Goal: Answer question/provide support: Answer question/provide support

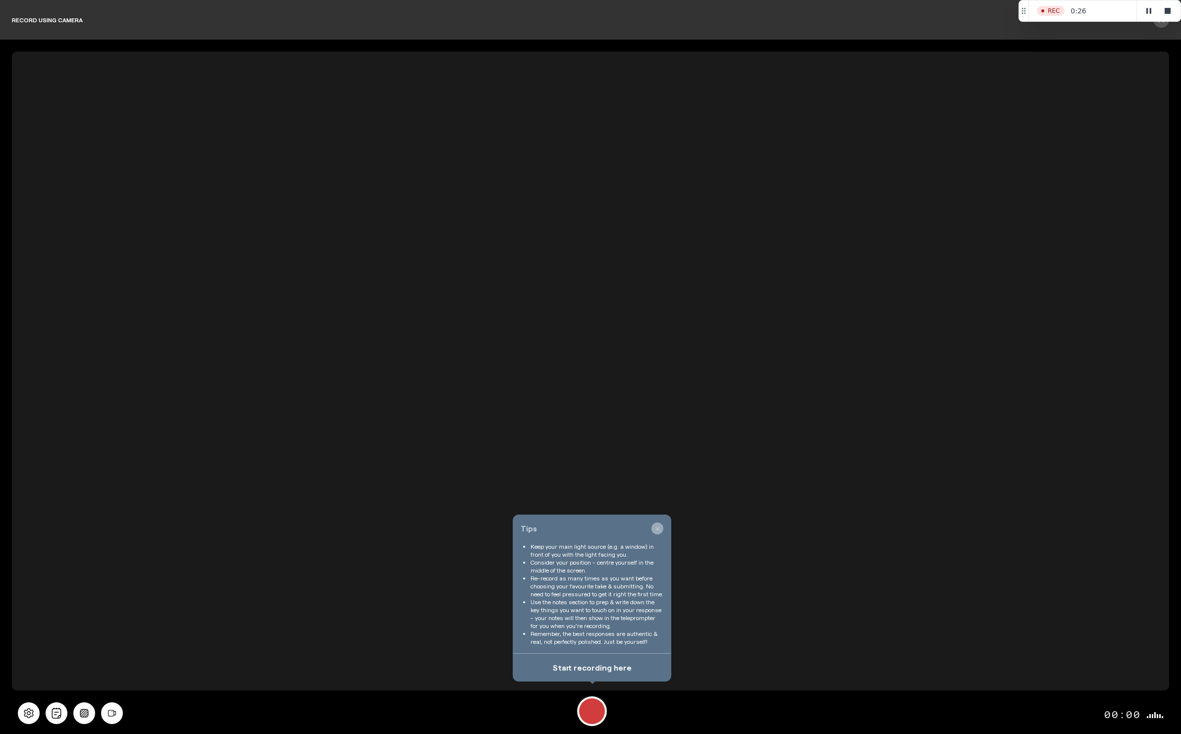
click at [657, 527] on icon "button" at bounding box center [657, 529] width 4 height 4
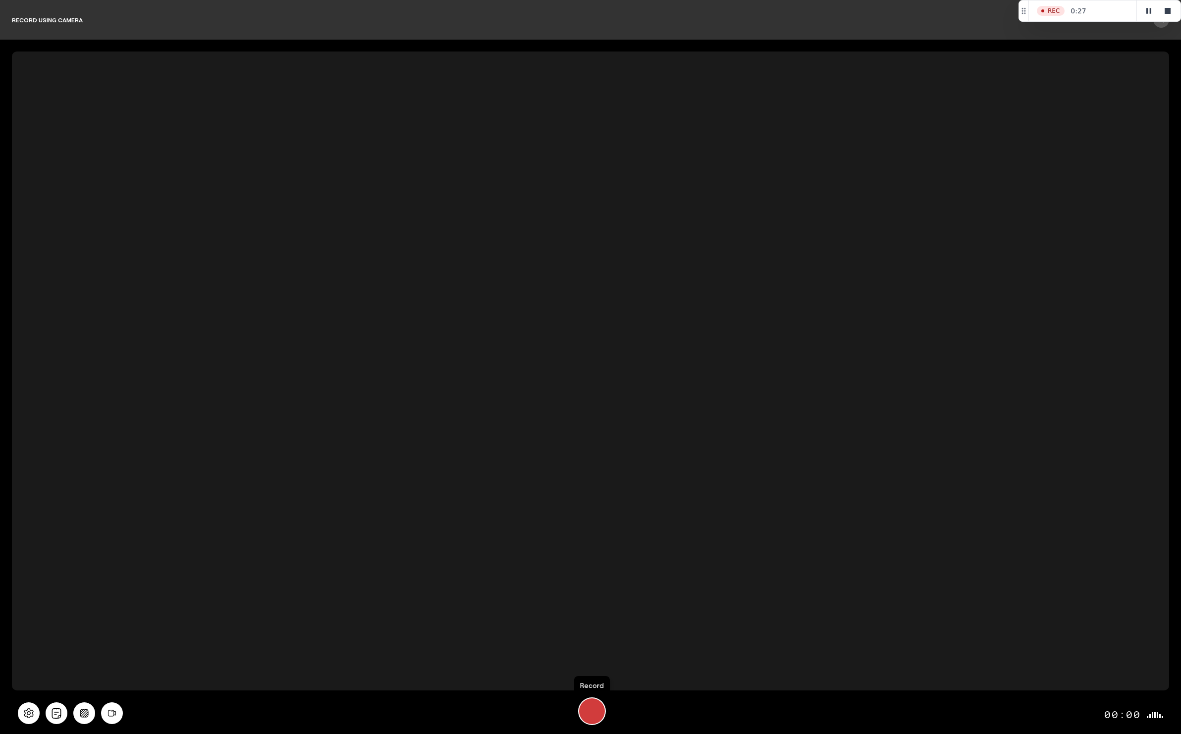
click at [591, 707] on div "Record" at bounding box center [592, 711] width 26 height 26
click at [54, 711] on icon "All" at bounding box center [56, 713] width 11 height 11
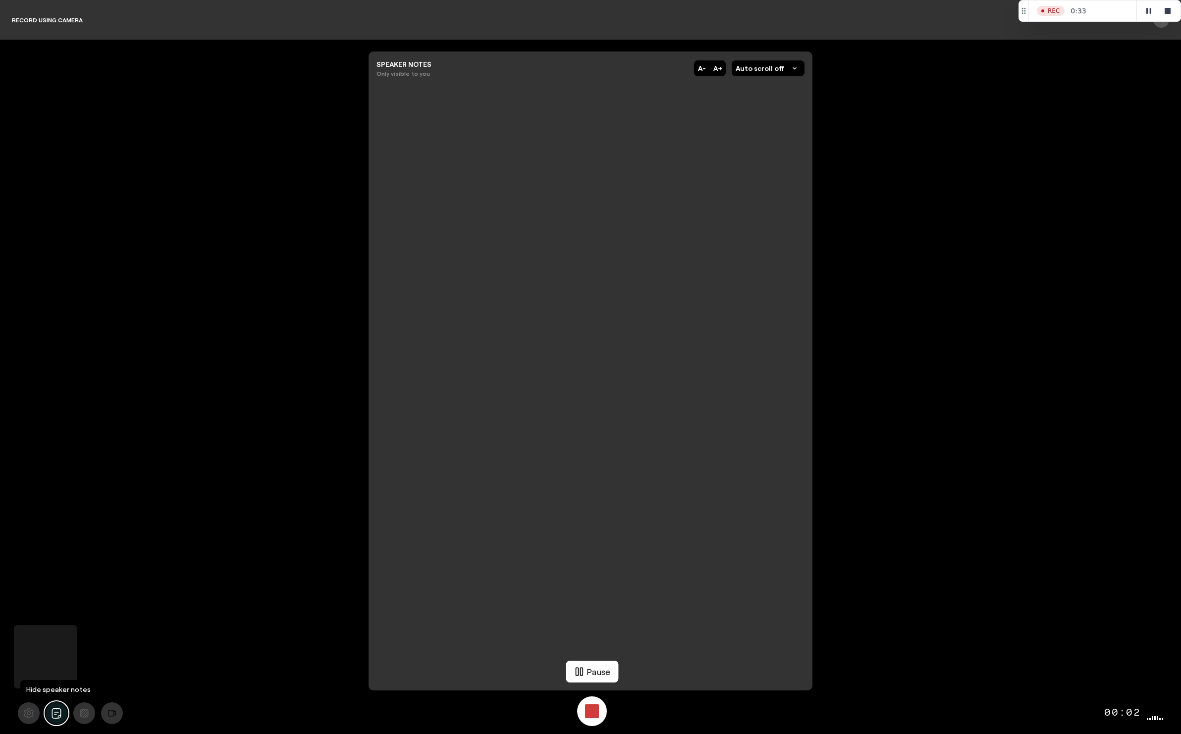
click at [54, 711] on icon "All" at bounding box center [56, 713] width 11 height 11
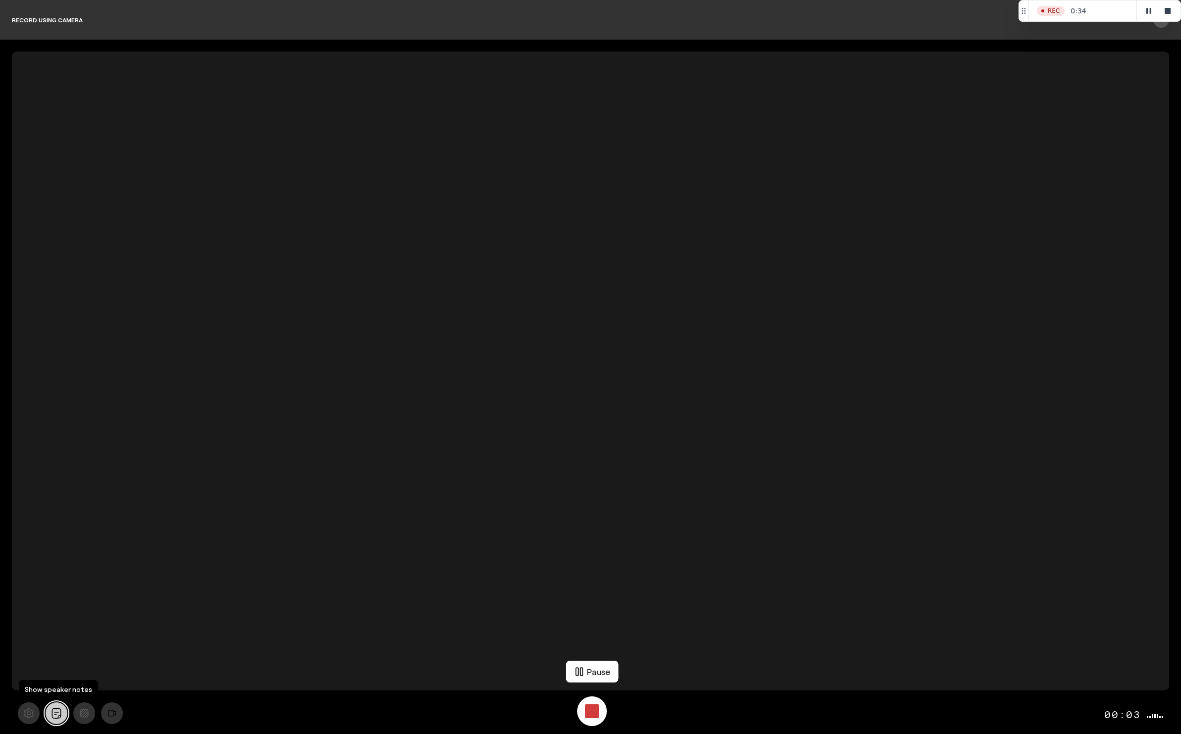
click at [54, 711] on icon "All" at bounding box center [56, 713] width 11 height 11
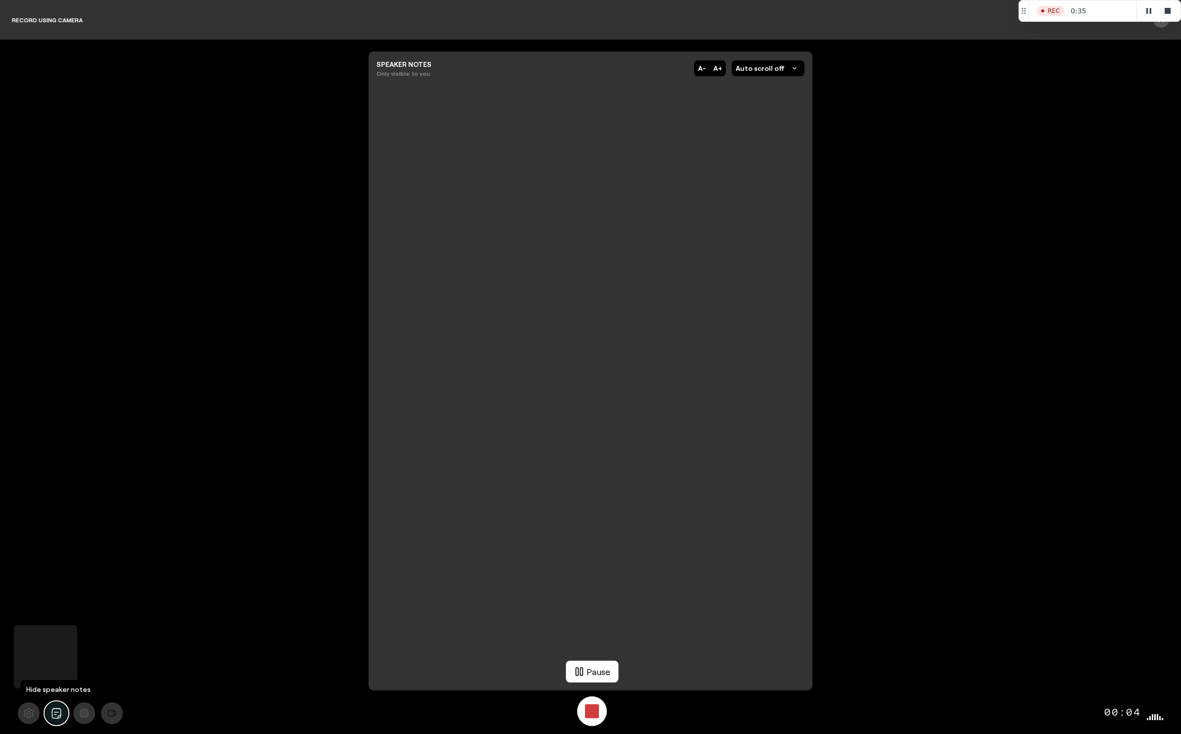
click at [54, 711] on icon "All" at bounding box center [56, 713] width 11 height 11
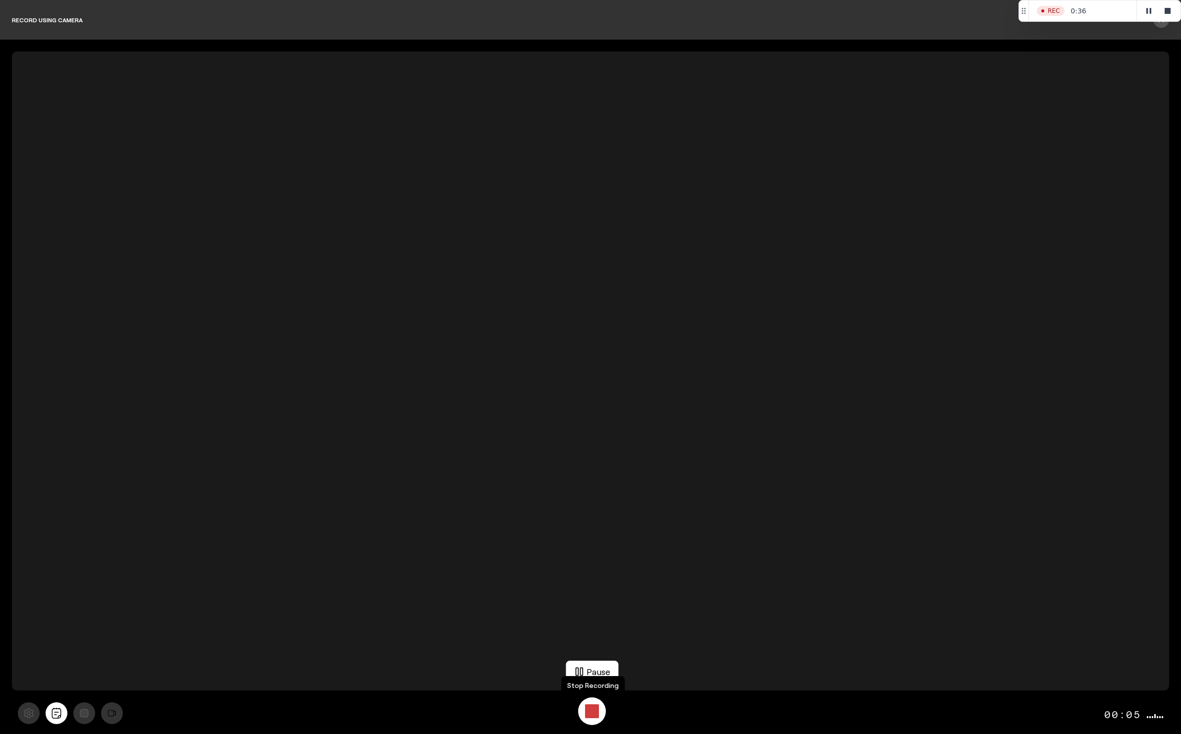
click at [592, 712] on div "Stop Recording" at bounding box center [592, 711] width 14 height 14
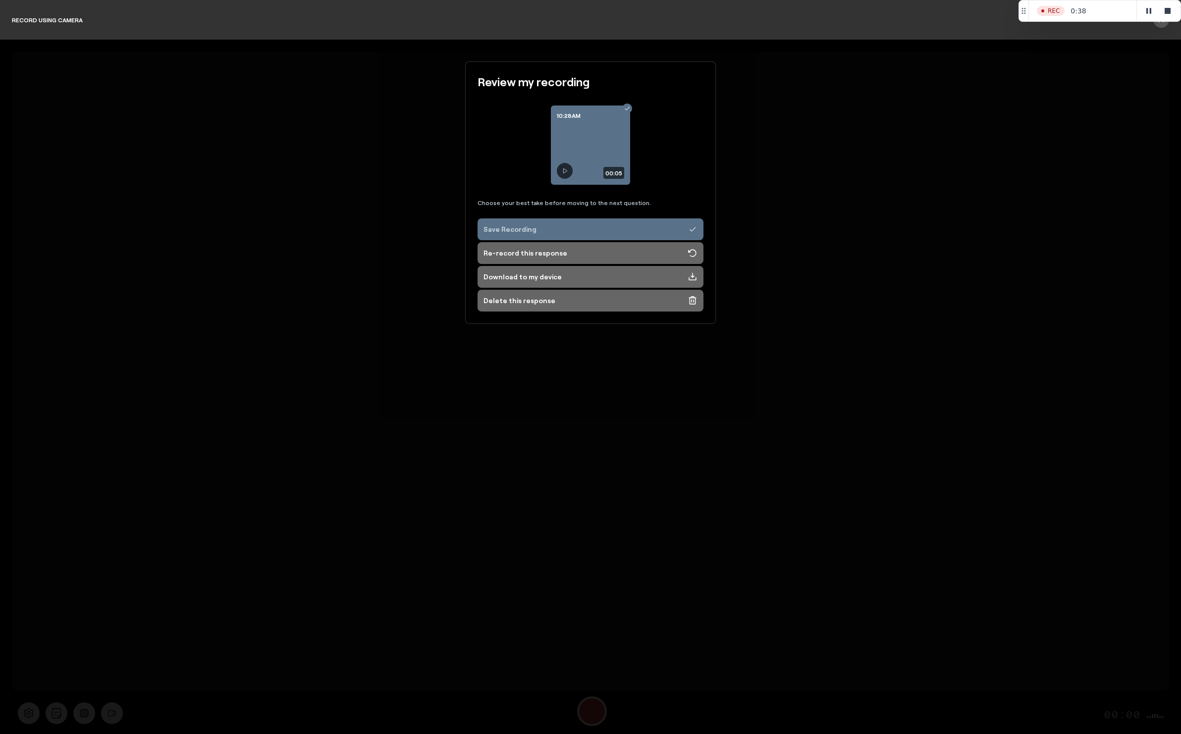
click at [513, 230] on div "Save Recording" at bounding box center [509, 229] width 53 height 10
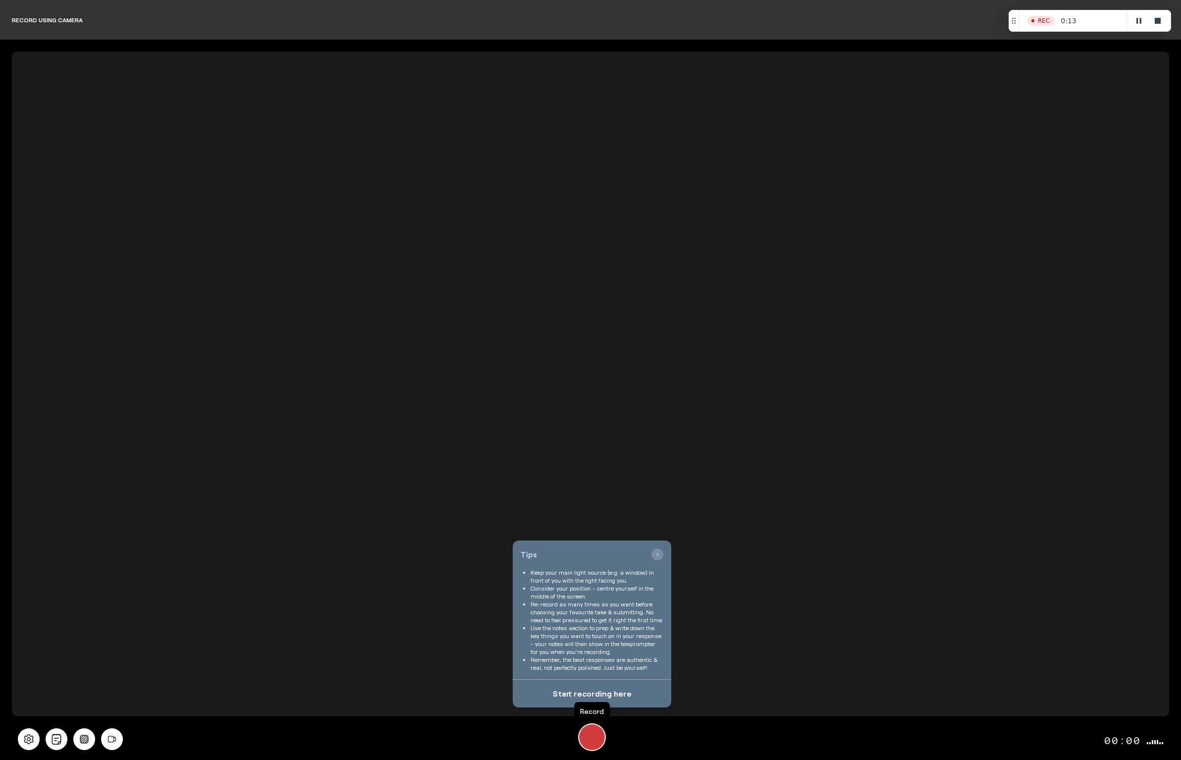
click at [593, 730] on div "Record" at bounding box center [592, 737] width 26 height 26
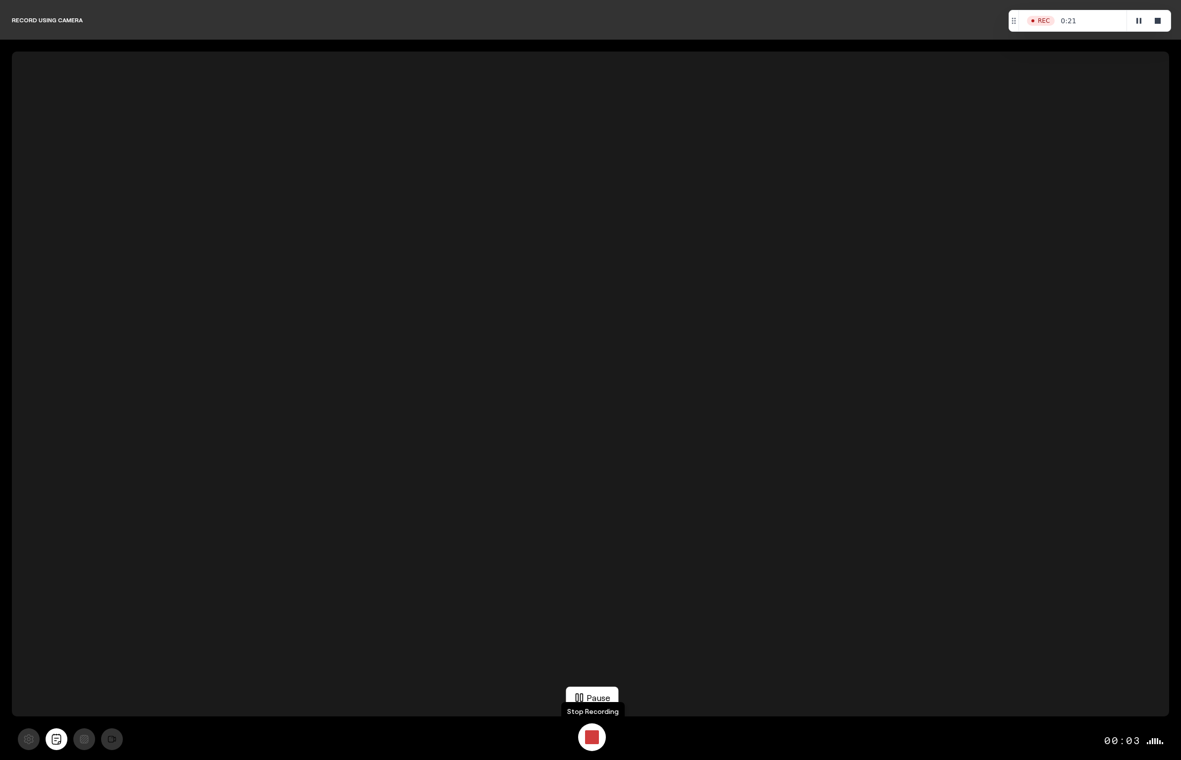
click at [593, 730] on div "Stop Recording" at bounding box center [592, 737] width 14 height 14
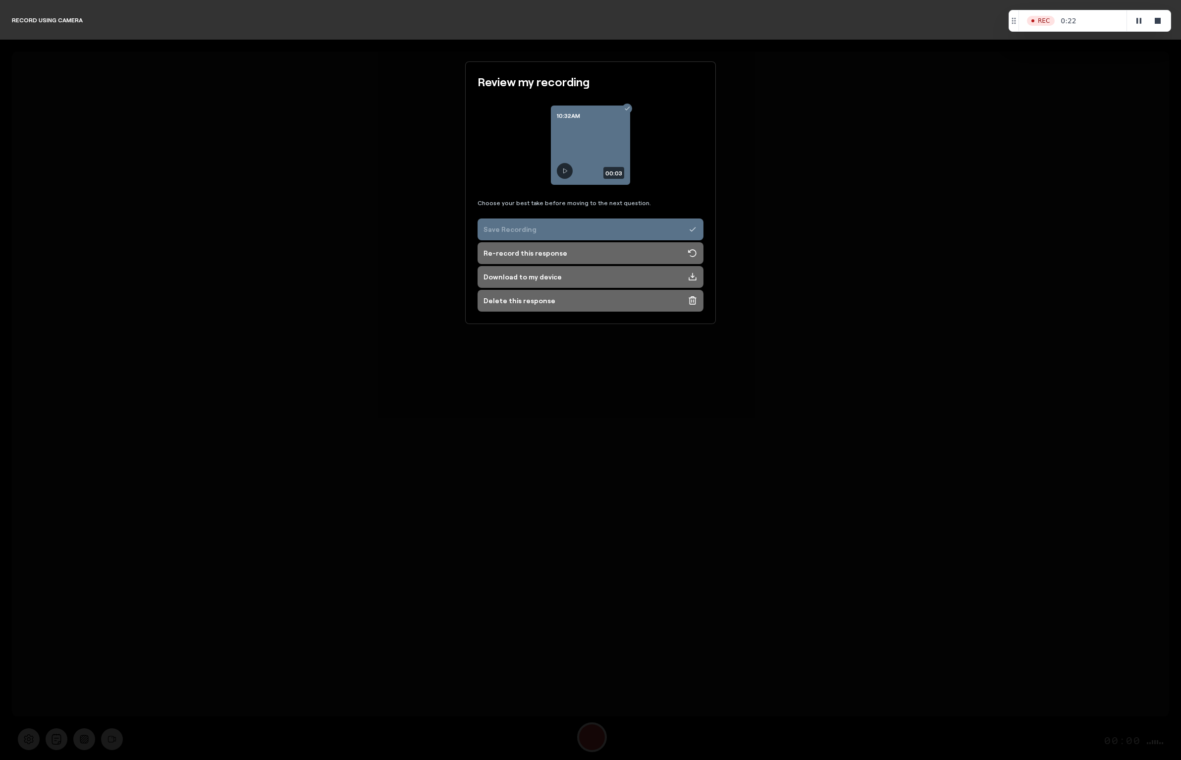
click at [571, 238] on button "Save Recording" at bounding box center [591, 229] width 226 height 22
